Goal: Navigation & Orientation: Find specific page/section

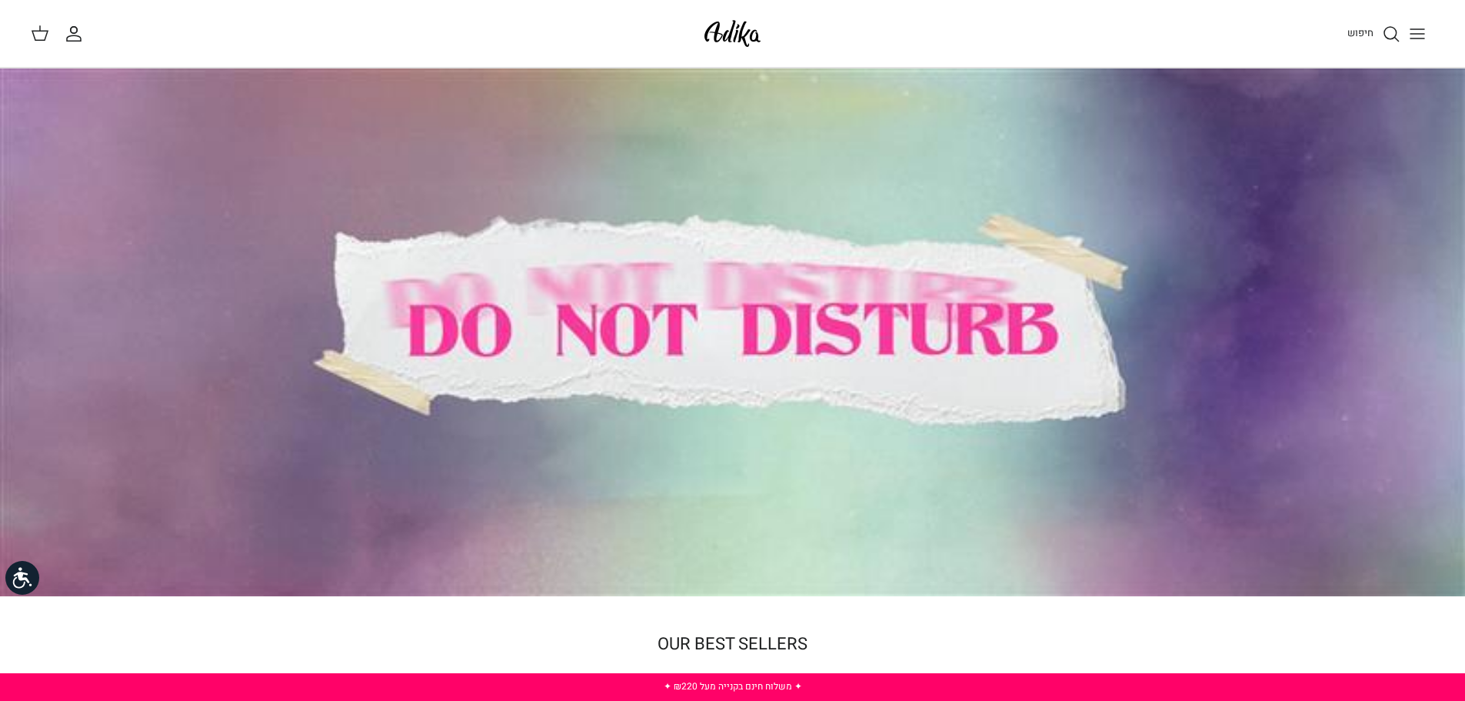
scroll to position [308, 0]
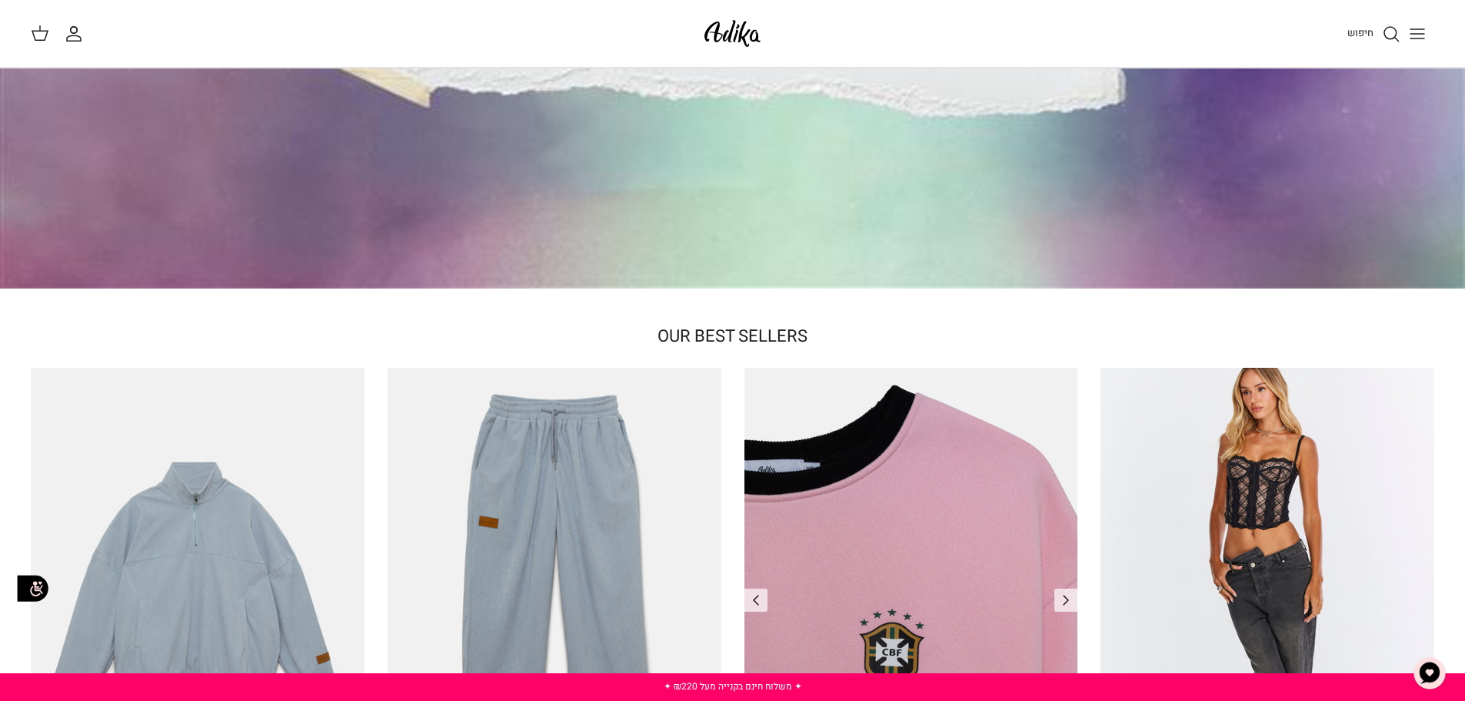
click at [979, 488] on img "סווטשירט Brazilian Kid" at bounding box center [912, 590] width 334 height 445
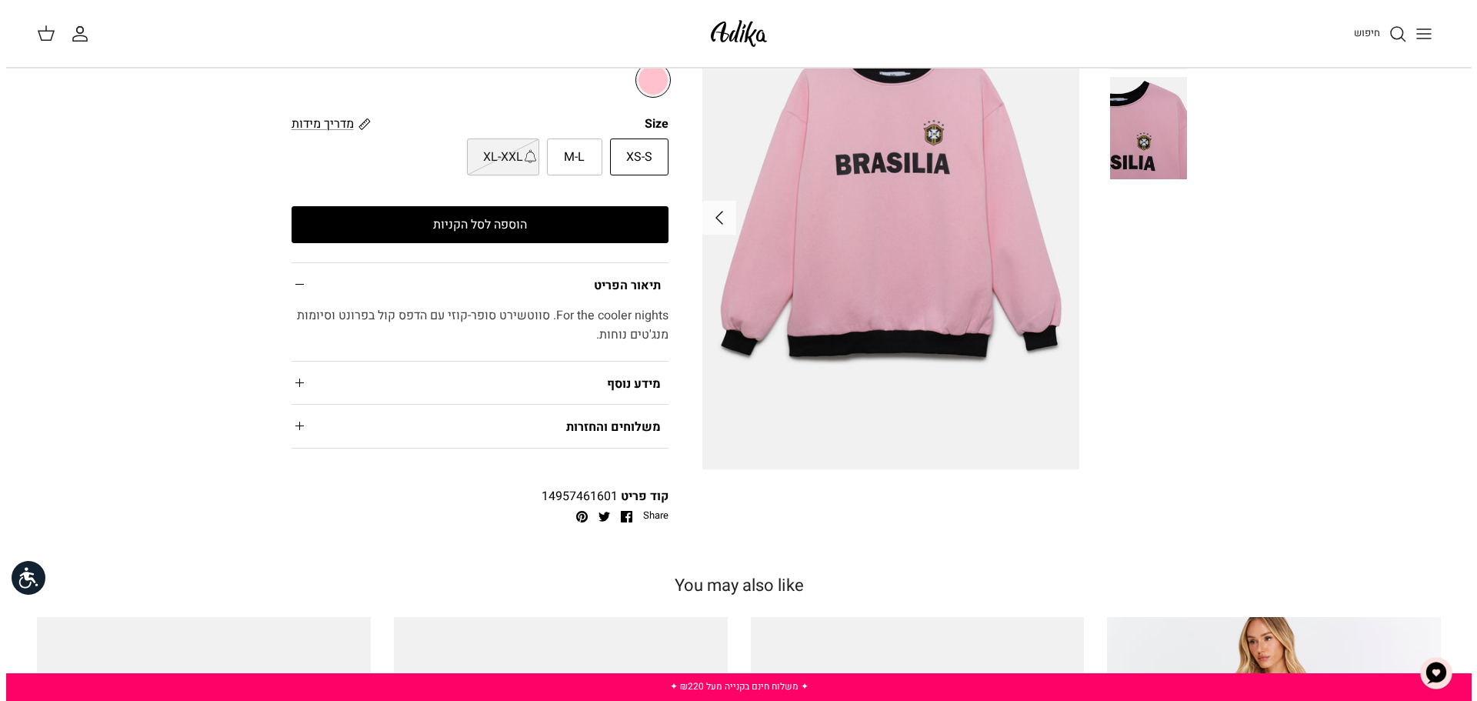
scroll to position [154, 0]
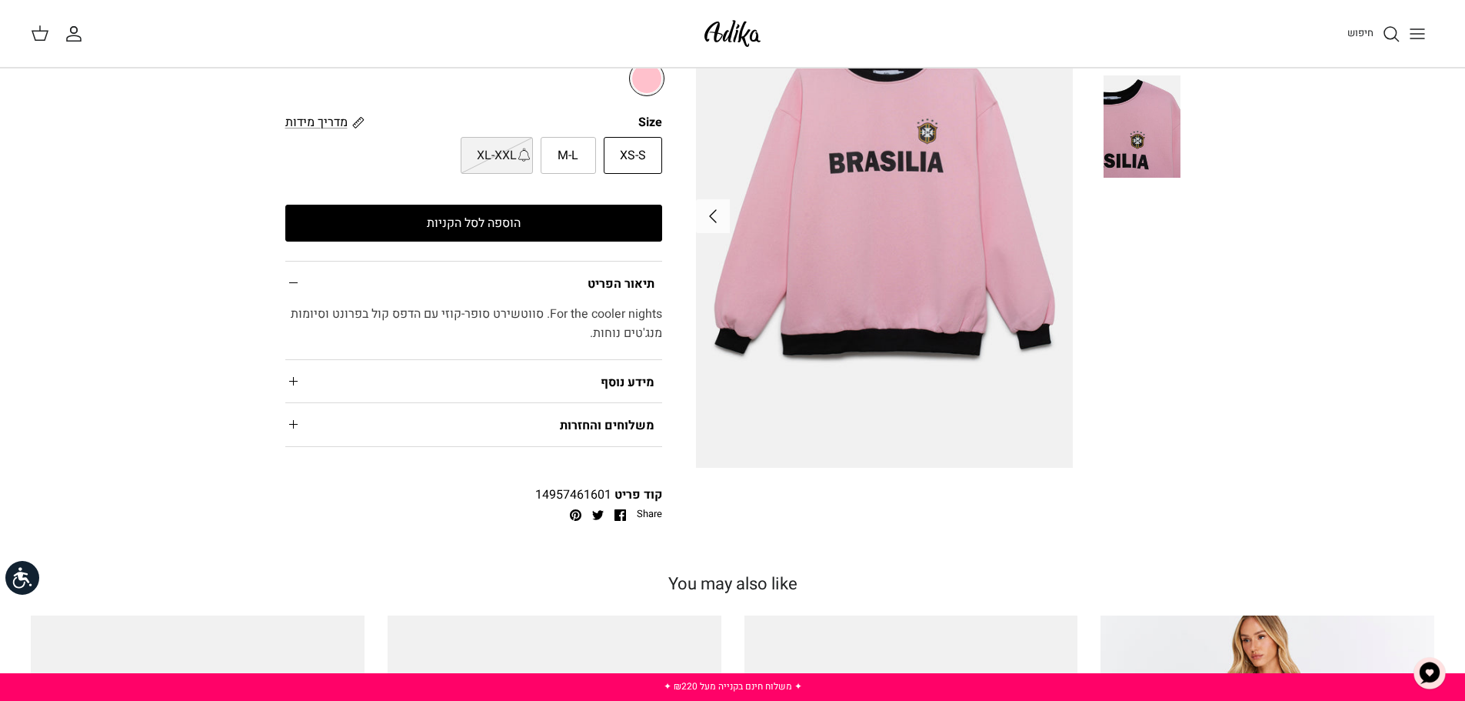
click at [1417, 27] on icon "Toggle menu" at bounding box center [1418, 34] width 18 height 18
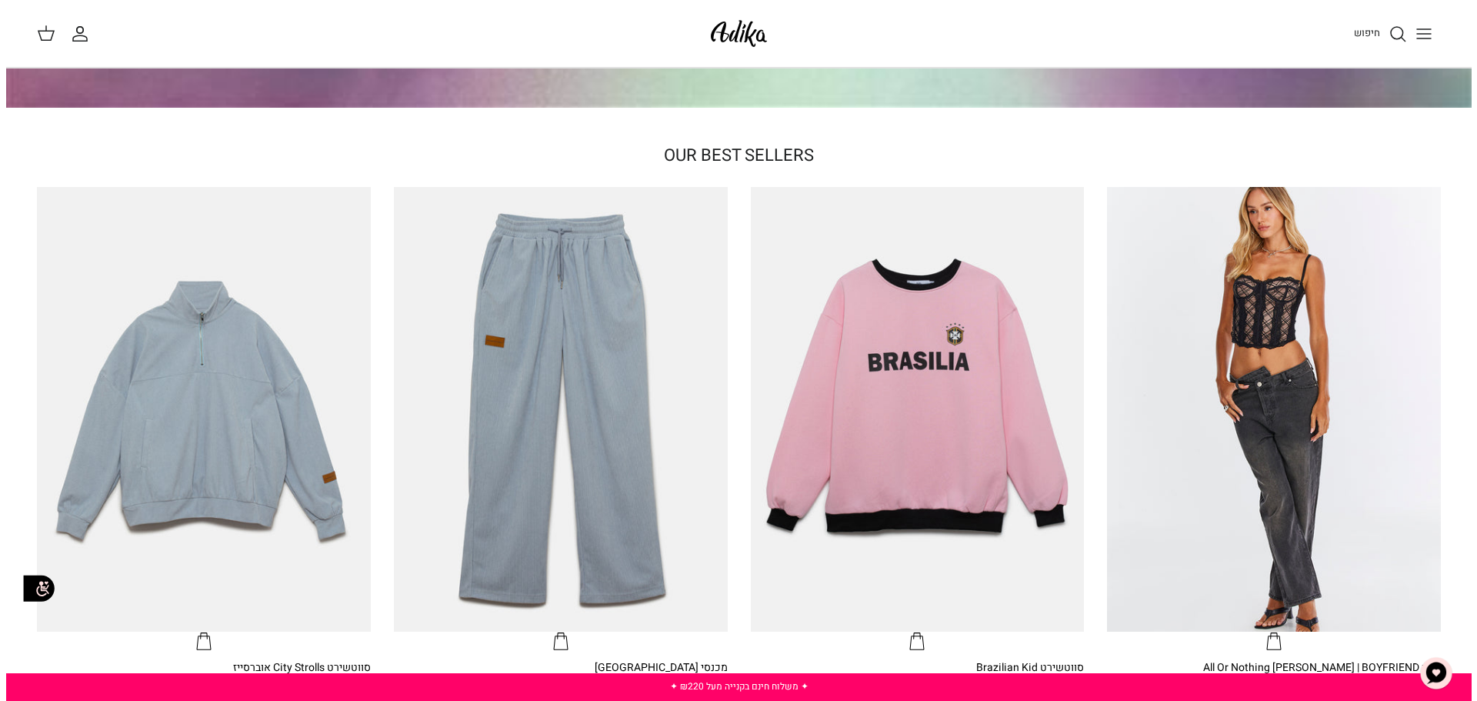
scroll to position [251, 0]
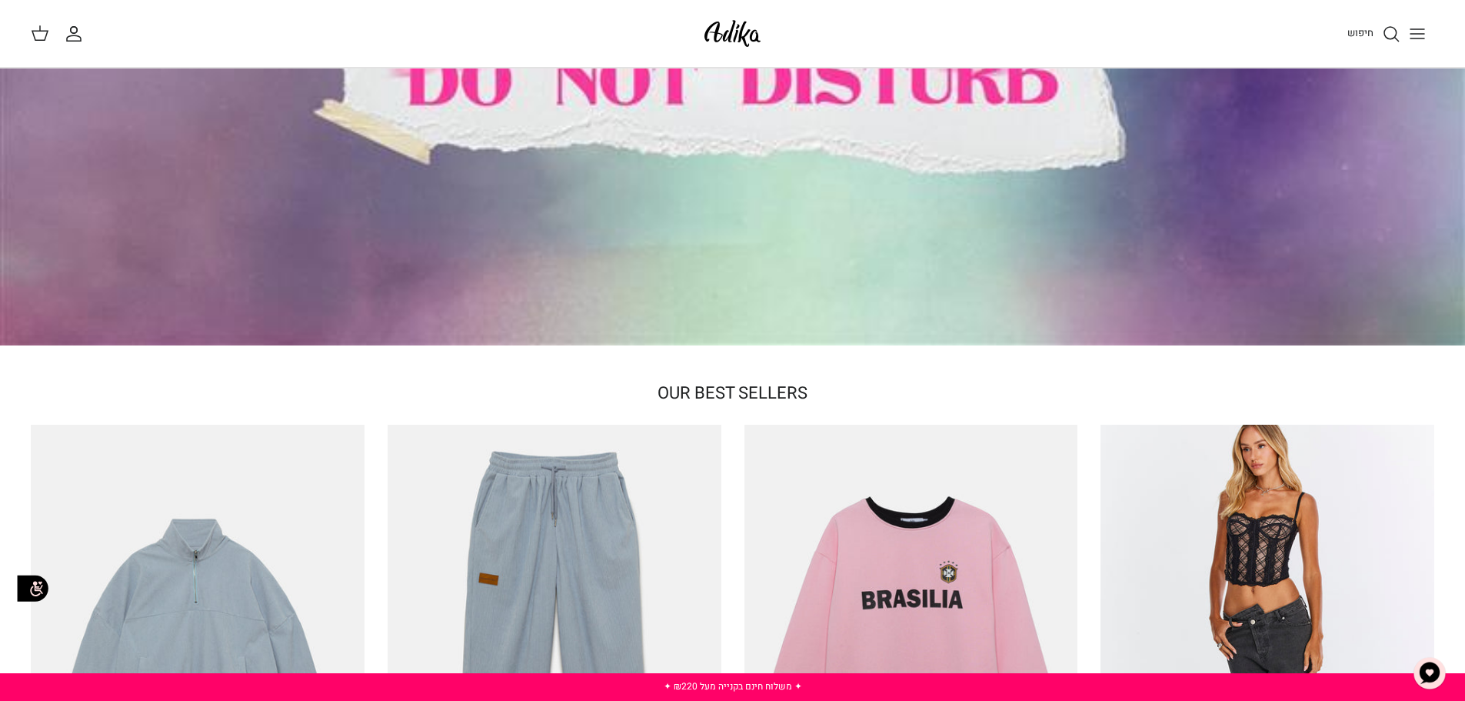
click at [1424, 34] on line "Toggle menu" at bounding box center [1418, 34] width 14 height 0
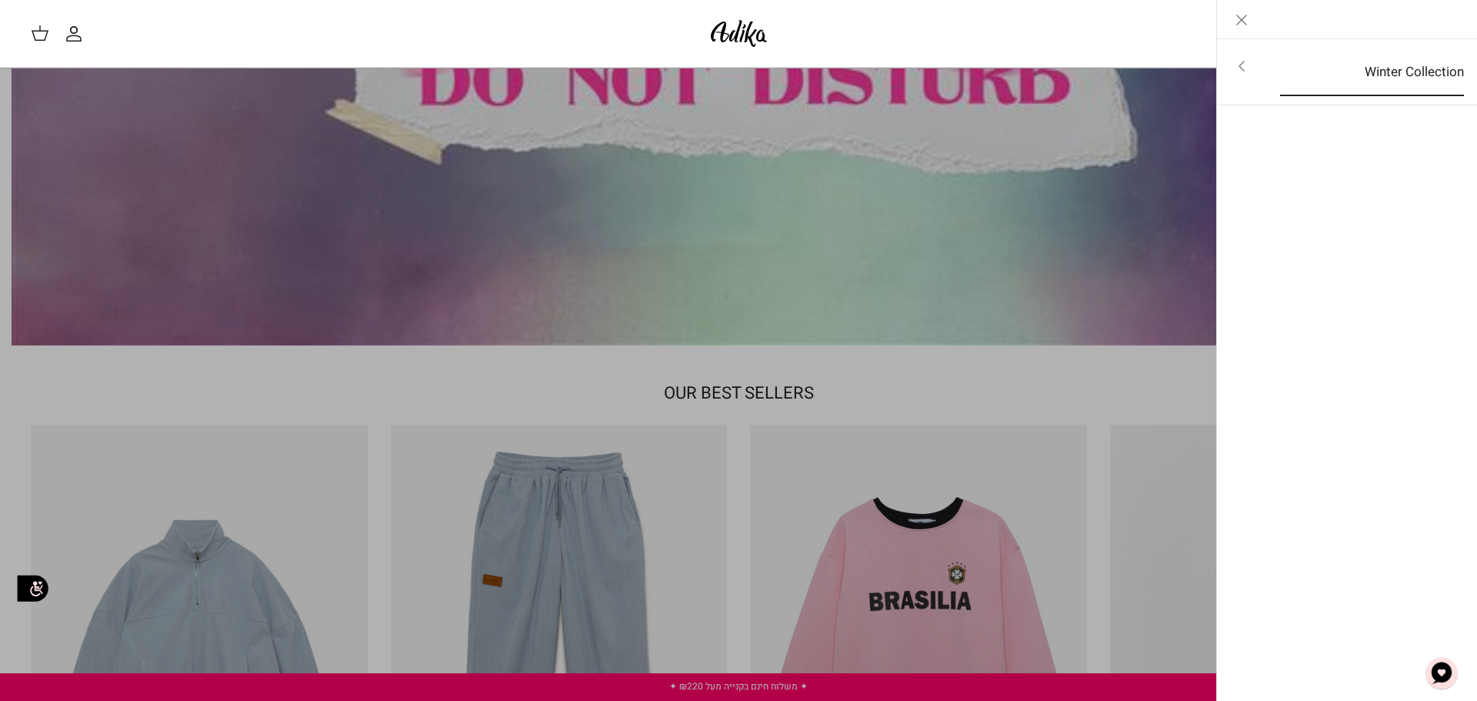
click at [1412, 80] on link "Winter Collection" at bounding box center [1372, 72] width 212 height 48
click at [1395, 72] on link "לכל הפריטים" at bounding box center [1347, 67] width 245 height 38
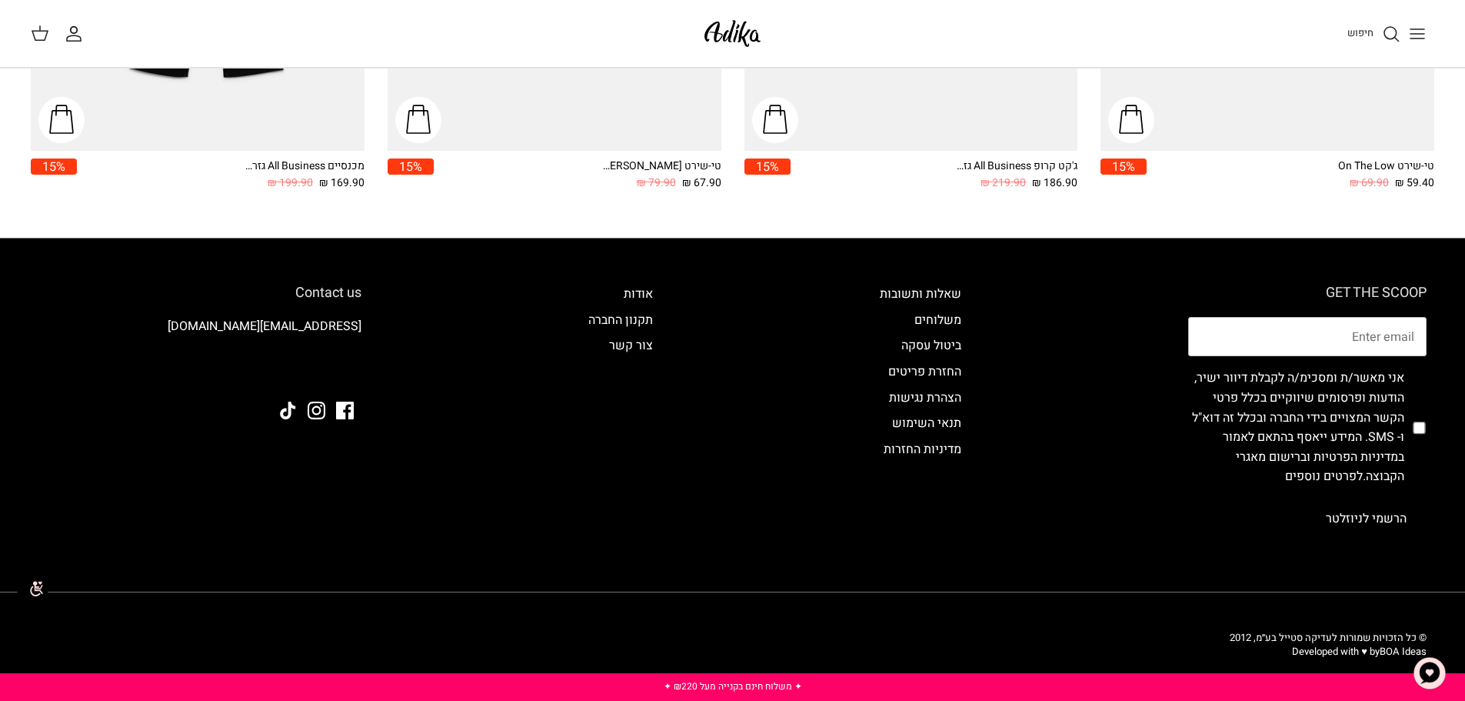
scroll to position [2646, 0]
